Goal: Obtain resource: Find contact information

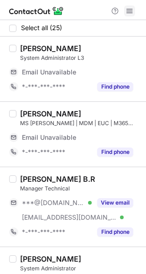
click at [130, 14] on span at bounding box center [129, 10] width 7 height 7
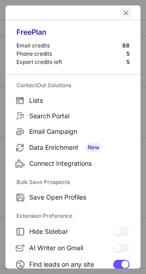
click at [121, 18] on button "left-button" at bounding box center [126, 12] width 11 height 11
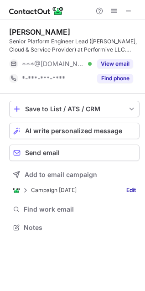
scroll to position [221, 145]
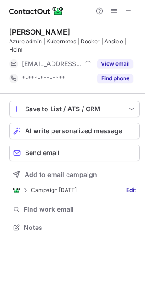
scroll to position [221, 145]
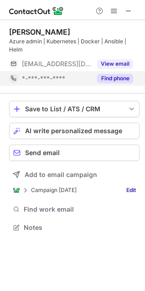
click at [120, 78] on button "Find phone" at bounding box center [115, 78] width 36 height 9
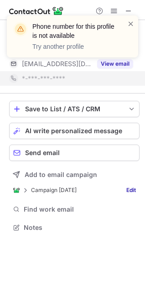
click at [121, 64] on div "Phone number for this profile is not available Try another profile" at bounding box center [73, 40] width 146 height 68
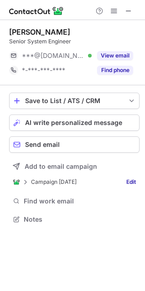
scroll to position [213, 145]
click at [132, 11] on button at bounding box center [128, 10] width 11 height 11
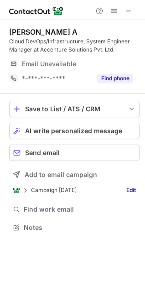
scroll to position [221, 145]
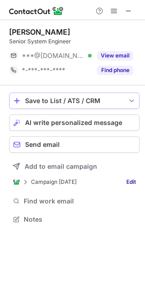
scroll to position [213, 145]
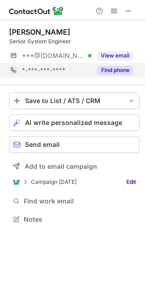
click at [114, 71] on button "Find phone" at bounding box center [115, 70] width 36 height 9
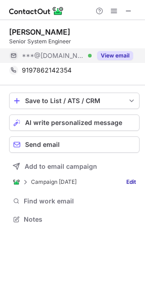
click at [124, 55] on button "View email" at bounding box center [115, 55] width 36 height 9
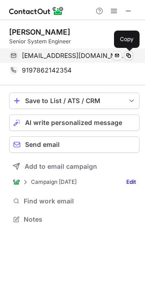
click at [129, 54] on span at bounding box center [128, 55] width 7 height 7
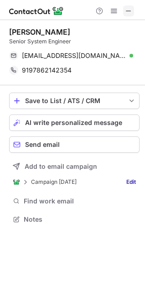
click at [134, 7] on button at bounding box center [128, 10] width 11 height 11
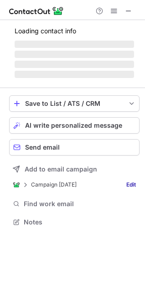
scroll to position [221, 145]
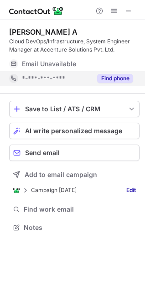
click at [115, 77] on button "Find phone" at bounding box center [115, 78] width 36 height 9
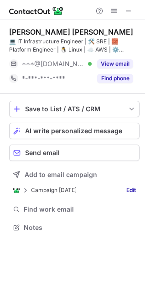
scroll to position [221, 145]
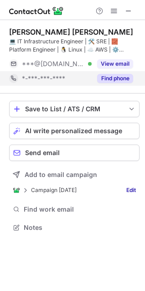
click at [113, 82] on button "Find phone" at bounding box center [115, 78] width 36 height 9
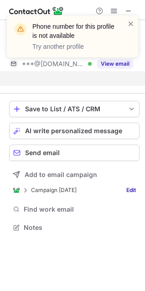
scroll to position [207, 145]
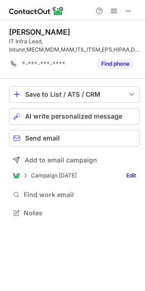
scroll to position [207, 145]
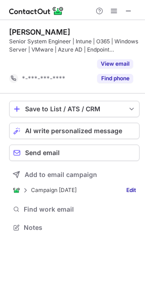
scroll to position [207, 145]
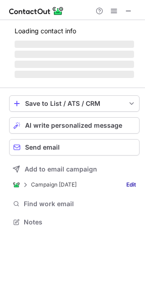
scroll to position [221, 145]
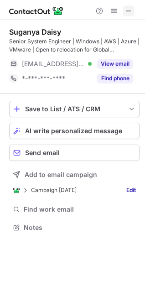
click at [126, 14] on span at bounding box center [128, 10] width 7 height 7
